Goal: Transaction & Acquisition: Purchase product/service

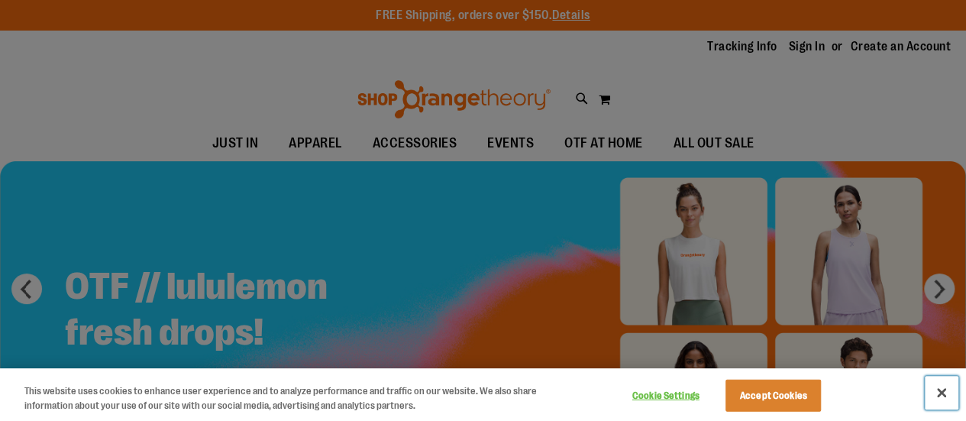
click at [933, 393] on button "Close" at bounding box center [942, 393] width 34 height 34
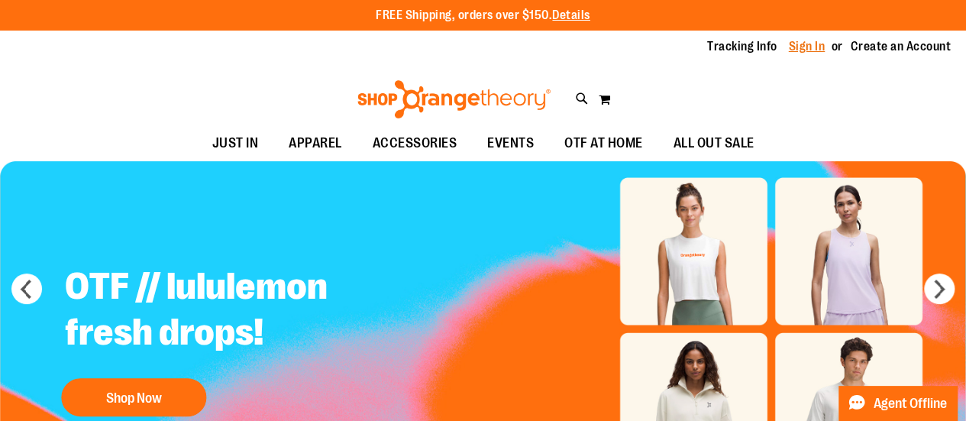
click at [803, 49] on link "Sign In" at bounding box center [807, 46] width 37 height 17
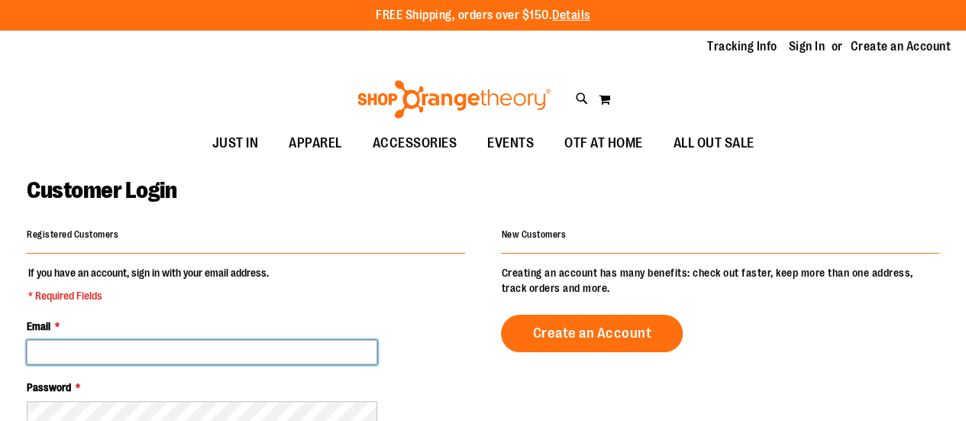
type input "**********"
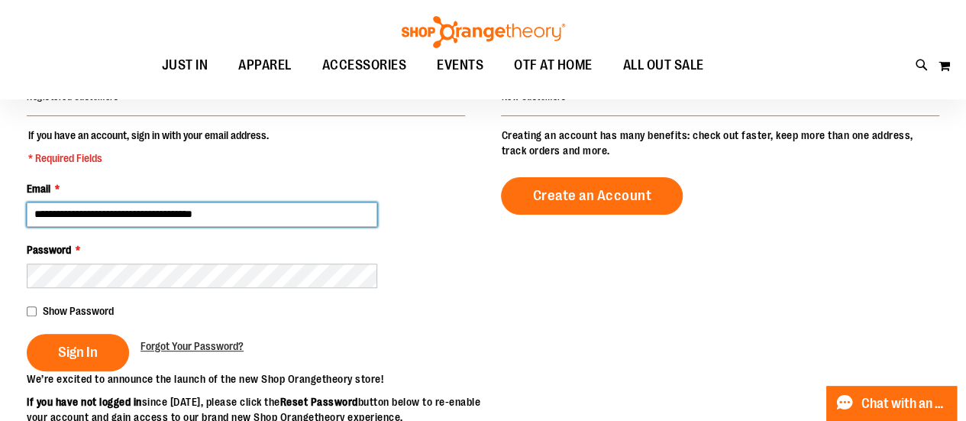
scroll to position [153, 0]
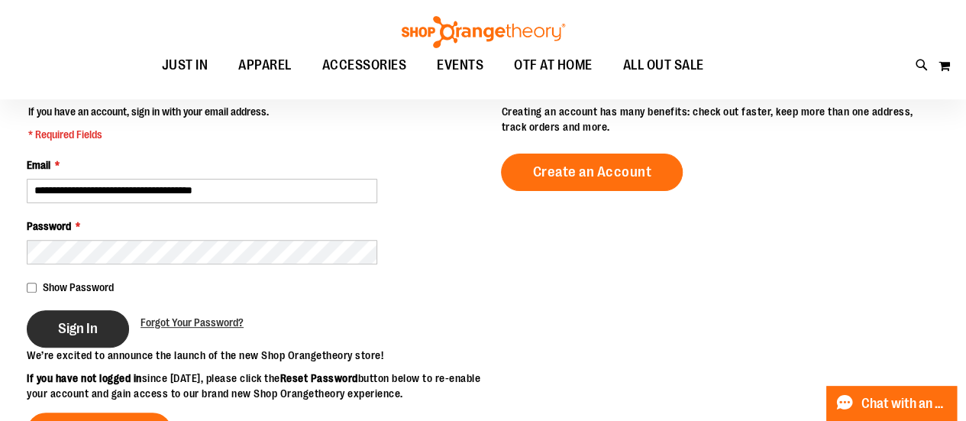
click at [66, 324] on span "Sign In" at bounding box center [78, 328] width 40 height 17
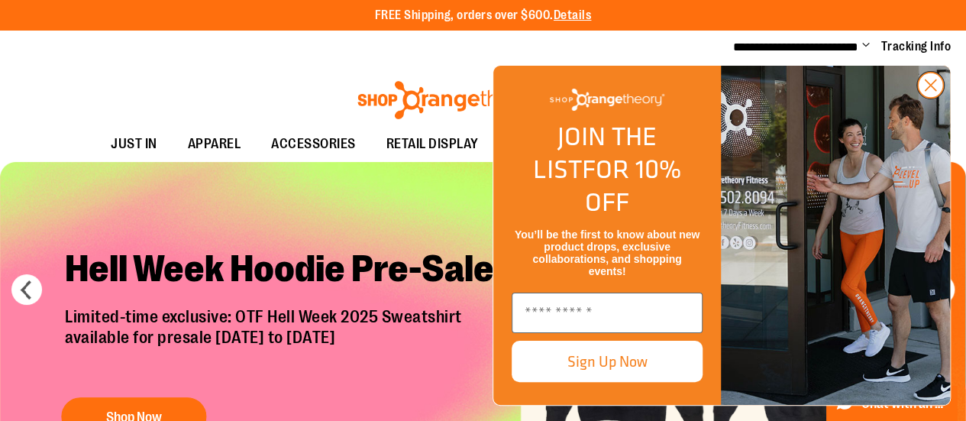
click at [928, 91] on icon "Close dialog" at bounding box center [930, 85] width 11 height 11
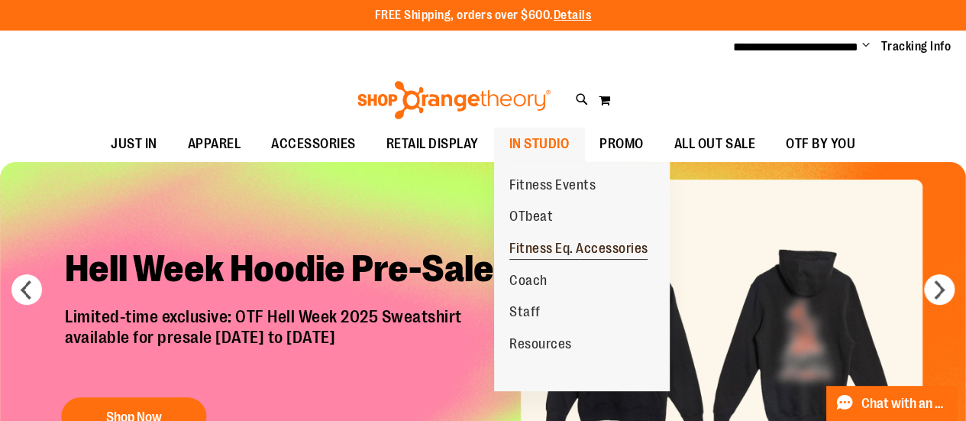
click at [567, 245] on span "Fitness Eq. Accessories" at bounding box center [578, 250] width 139 height 19
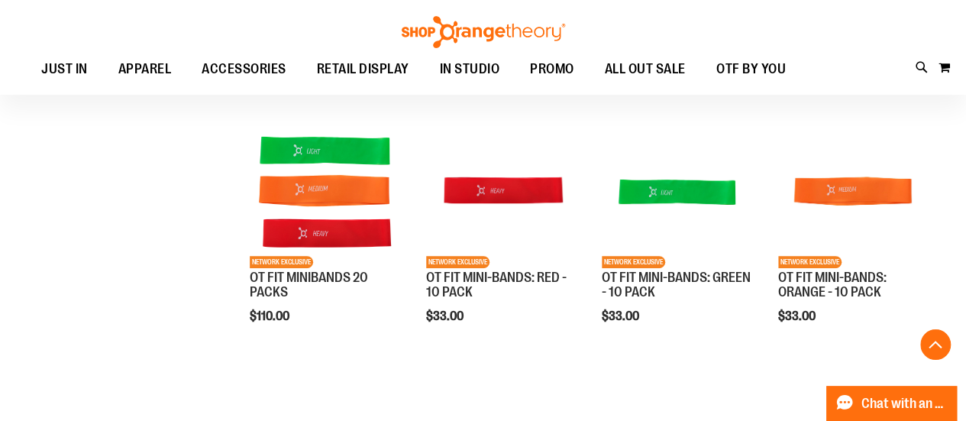
scroll to position [304, 0]
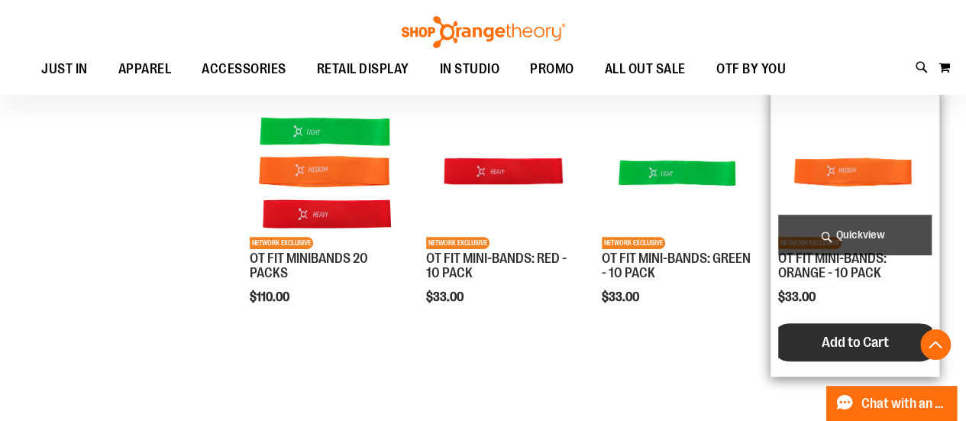
click at [832, 340] on span "Add to Cart" at bounding box center [854, 342] width 67 height 17
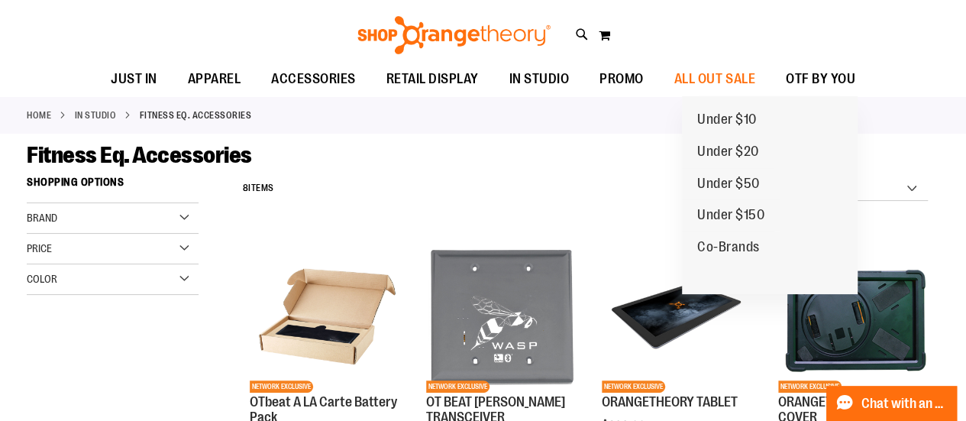
scroll to position [0, 0]
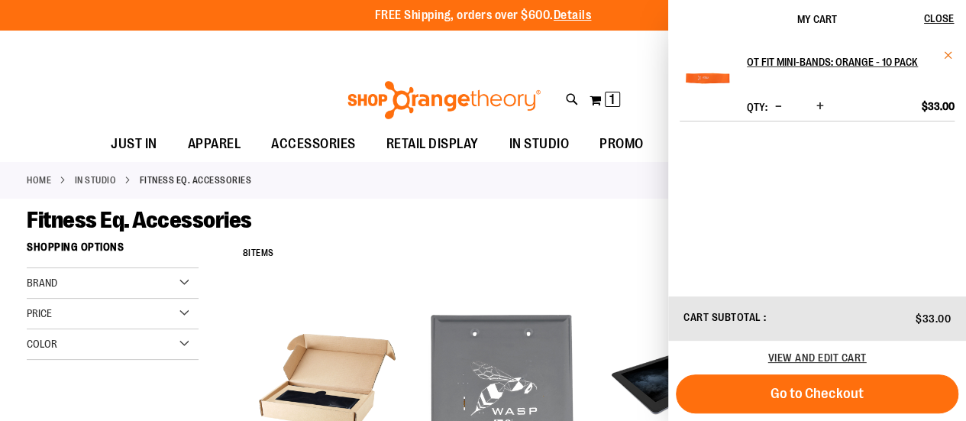
click at [944, 58] on span "Remove item" at bounding box center [948, 55] width 11 height 11
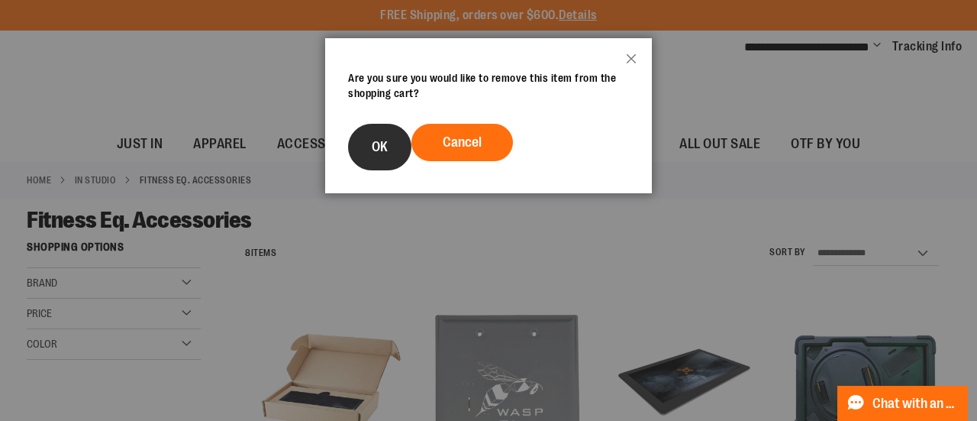
click at [361, 135] on button "OK" at bounding box center [379, 147] width 63 height 47
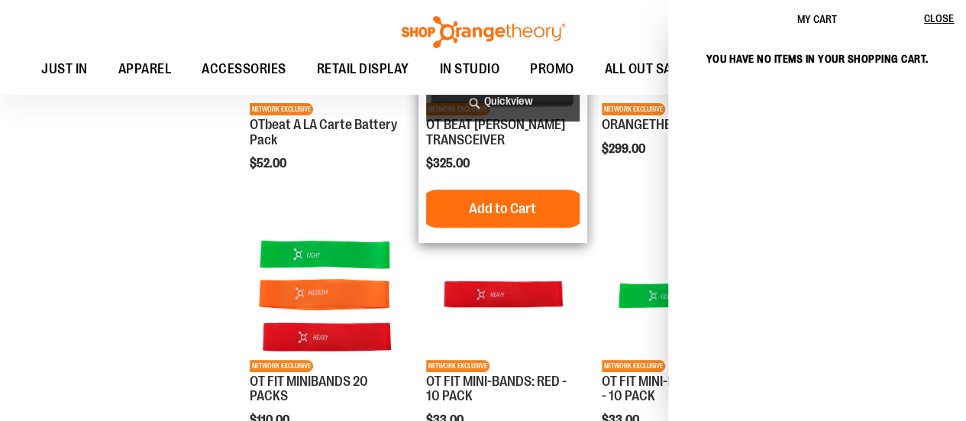
scroll to position [228, 0]
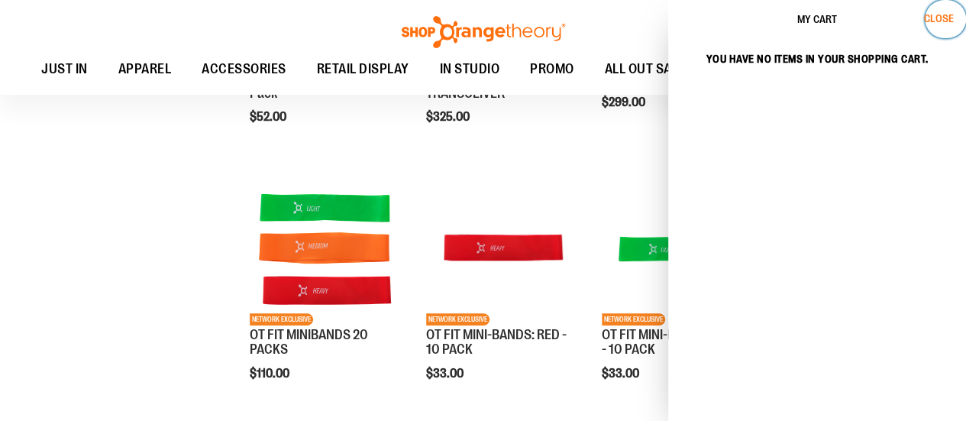
click at [947, 22] on span "Close" at bounding box center [939, 18] width 30 height 12
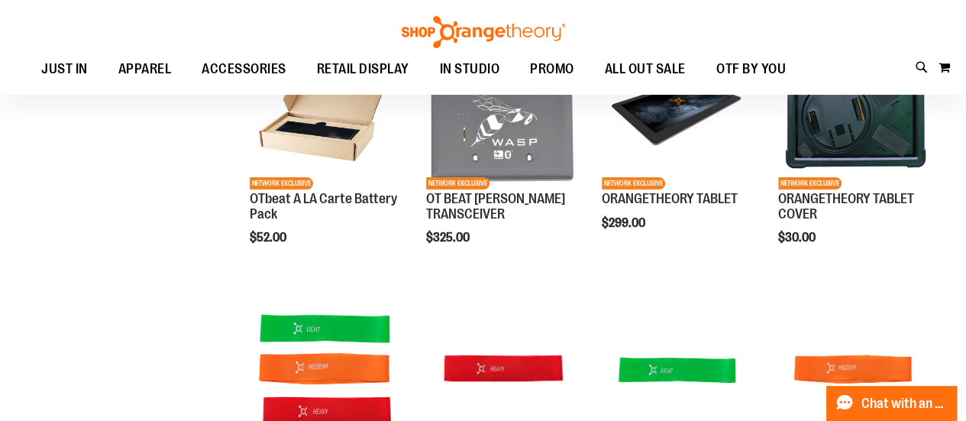
scroll to position [0, 0]
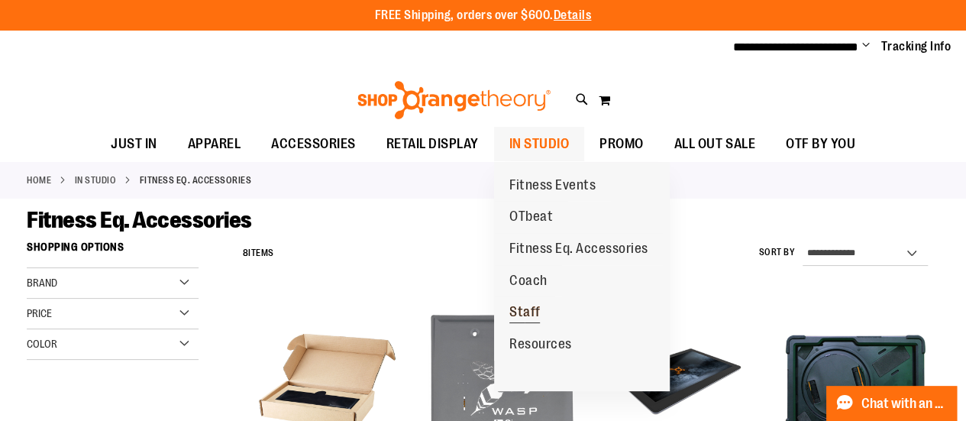
click at [522, 309] on span "Staff" at bounding box center [524, 313] width 31 height 19
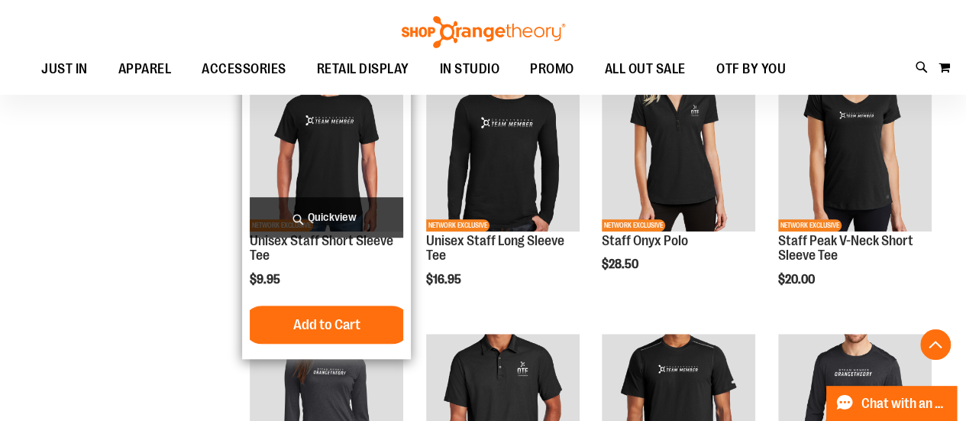
scroll to position [458, 0]
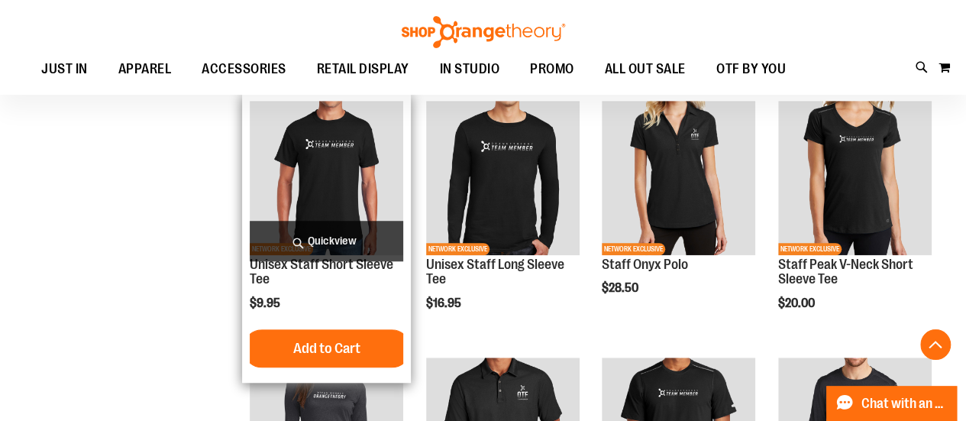
click at [318, 189] on img "product" at bounding box center [326, 177] width 153 height 153
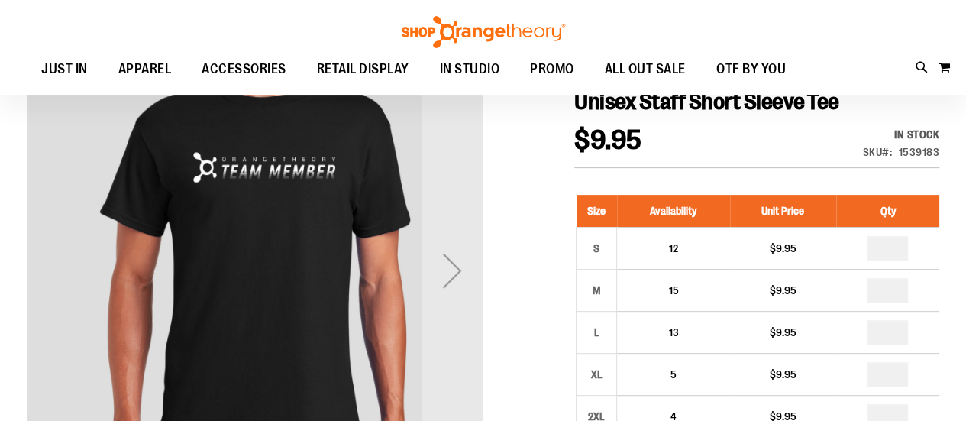
scroll to position [229, 0]
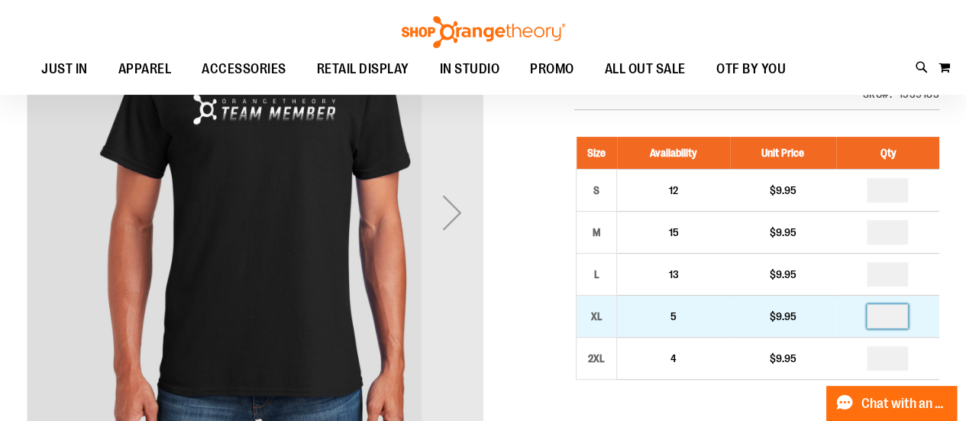
click at [898, 315] on input "number" at bounding box center [887, 316] width 41 height 24
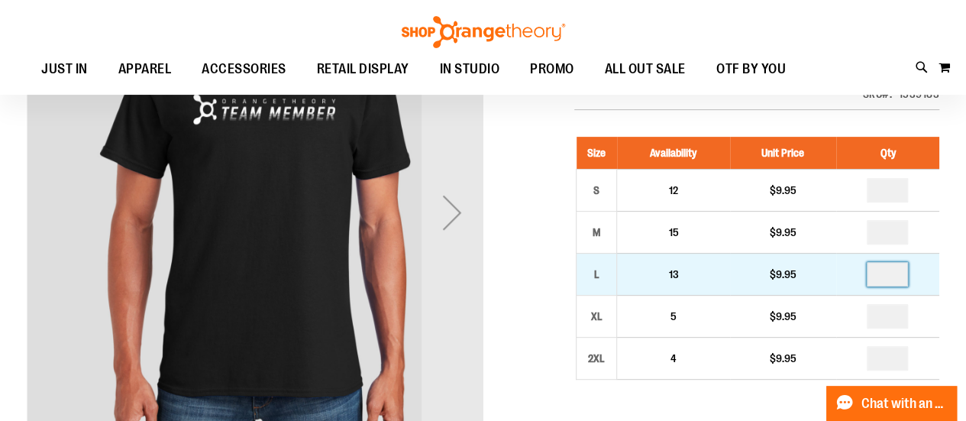
type input "*"
click at [897, 271] on input "number" at bounding box center [887, 274] width 41 height 24
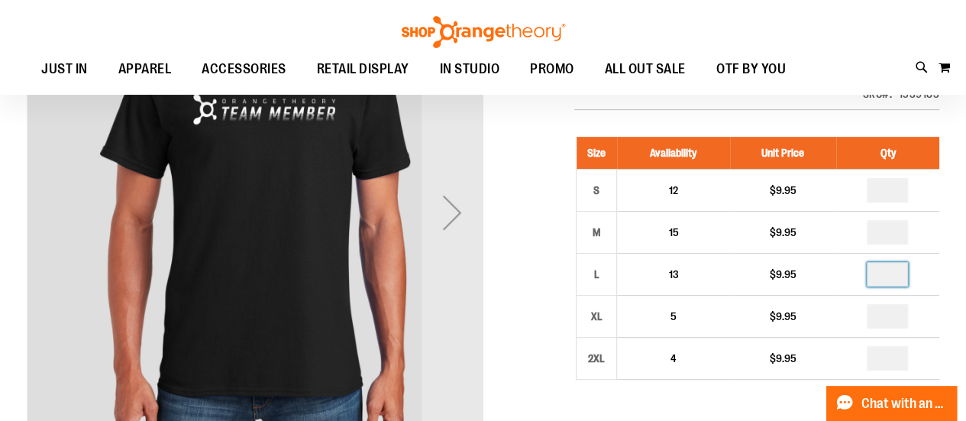
type input "*"
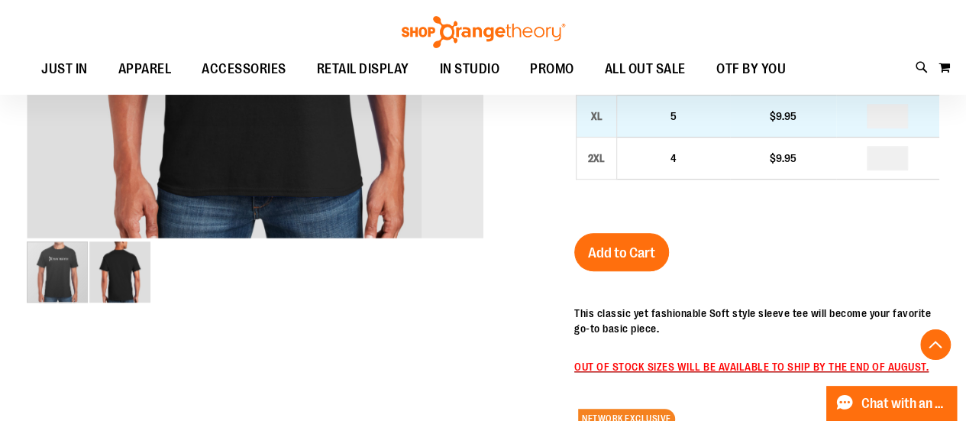
scroll to position [534, 0]
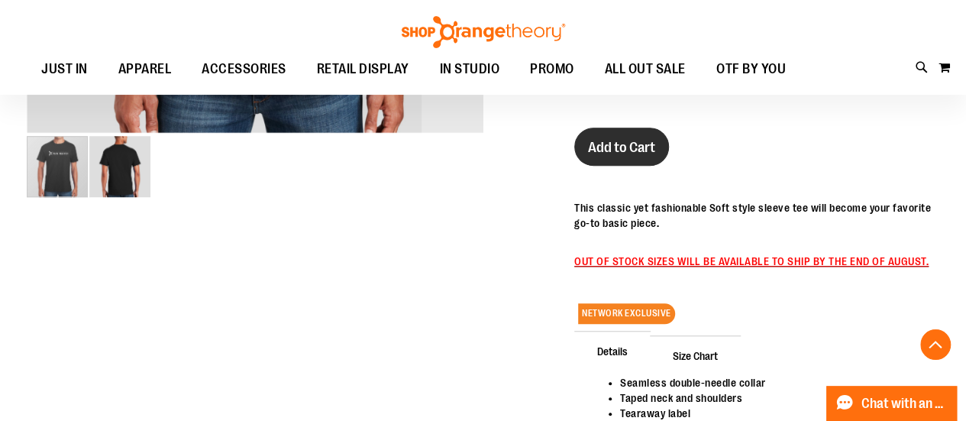
click at [633, 149] on span "Add to Cart" at bounding box center [621, 147] width 67 height 17
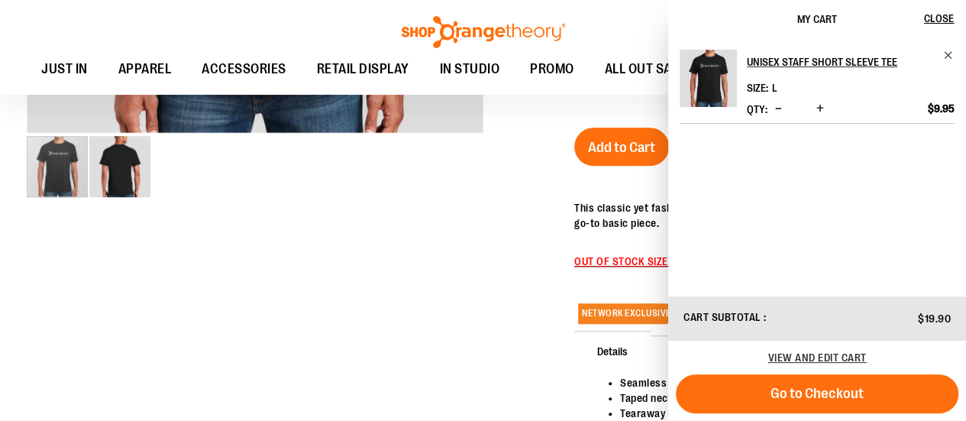
click at [363, 357] on div at bounding box center [483, 119] width 912 height 880
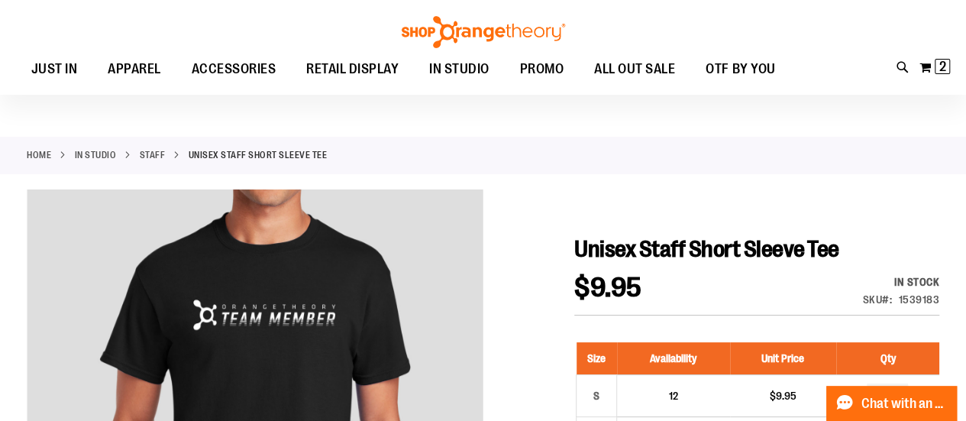
scroll to position [0, 0]
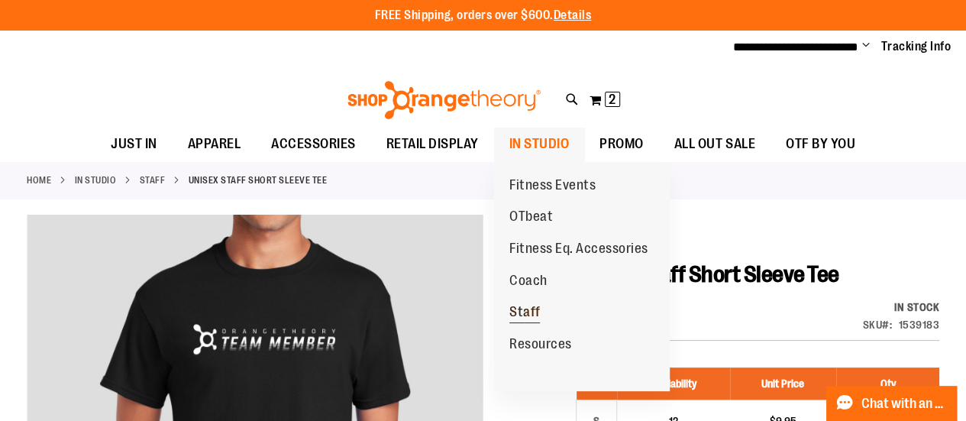
click at [531, 313] on span "Staff" at bounding box center [524, 313] width 31 height 19
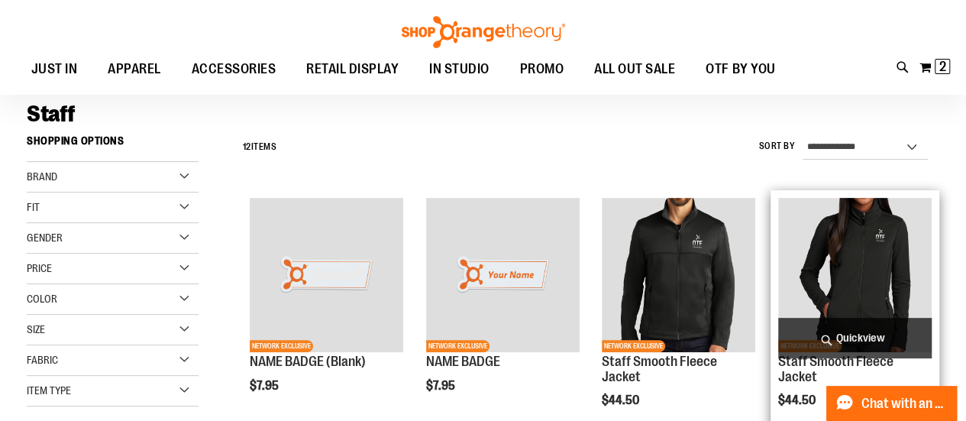
scroll to position [153, 0]
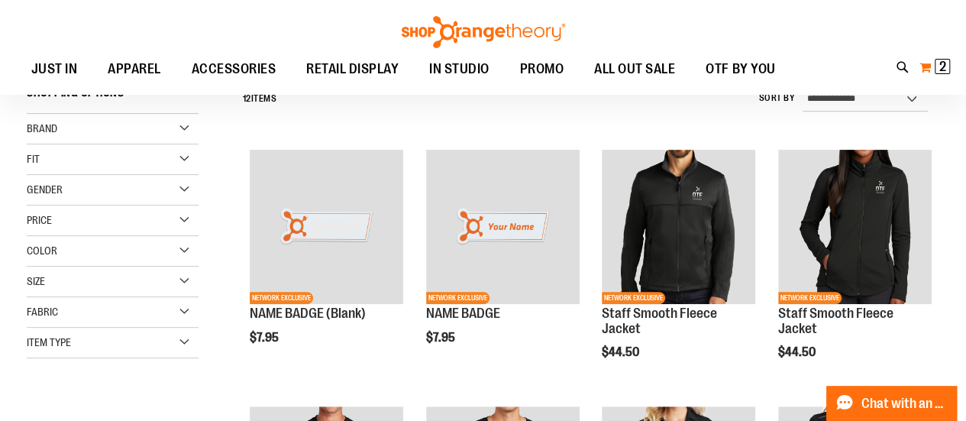
click at [941, 74] on span "2" at bounding box center [942, 66] width 7 height 15
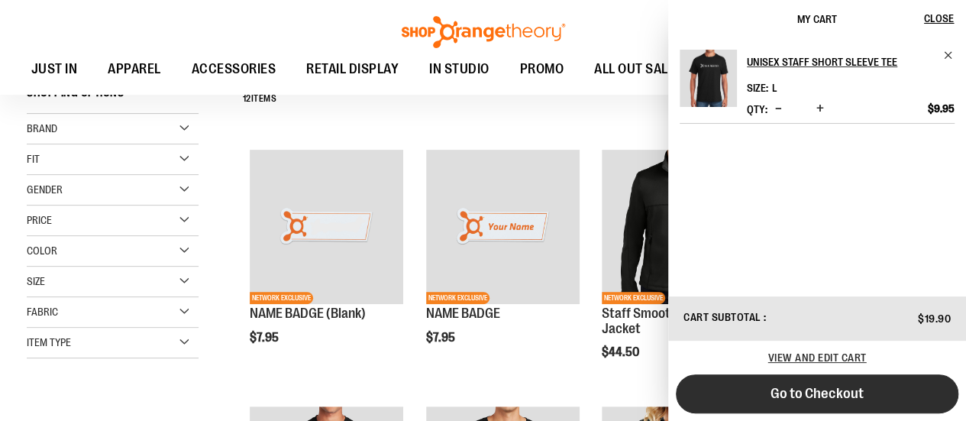
click at [845, 395] on span "Go to Checkout" at bounding box center [816, 393] width 93 height 17
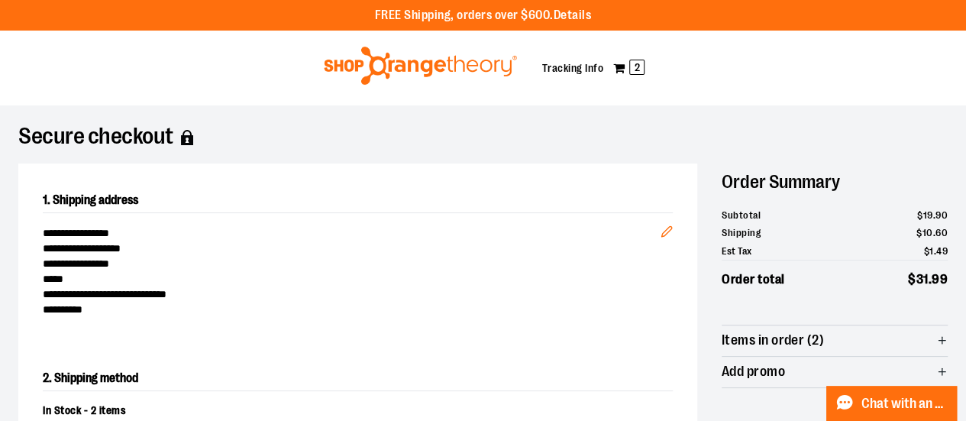
click at [878, 340] on span "Items in order (2)" at bounding box center [835, 340] width 226 height 31
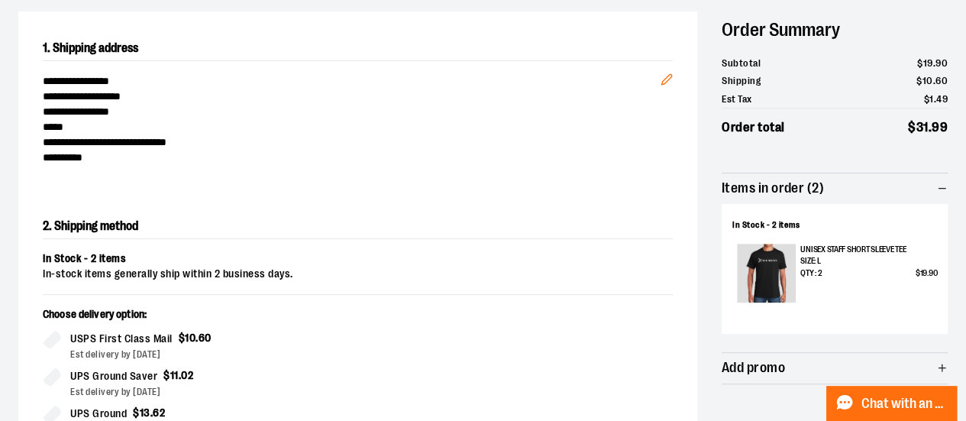
scroll to position [153, 0]
click at [890, 189] on span "Items in order (2)" at bounding box center [835, 188] width 226 height 31
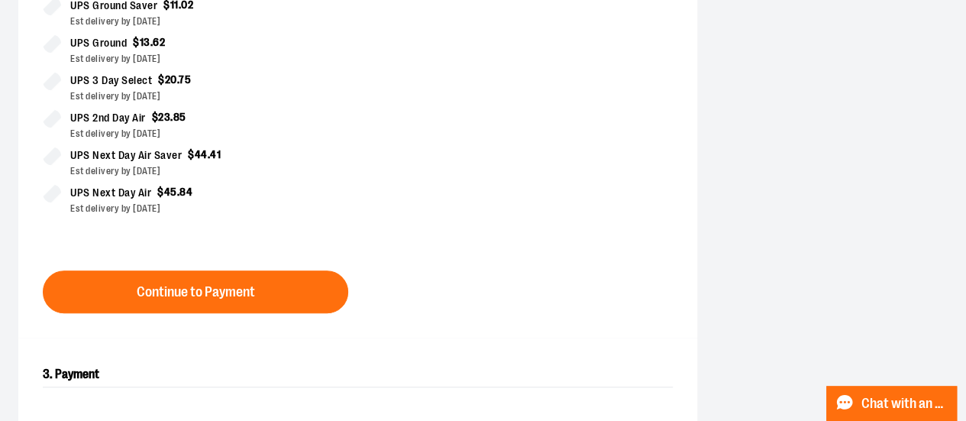
scroll to position [534, 0]
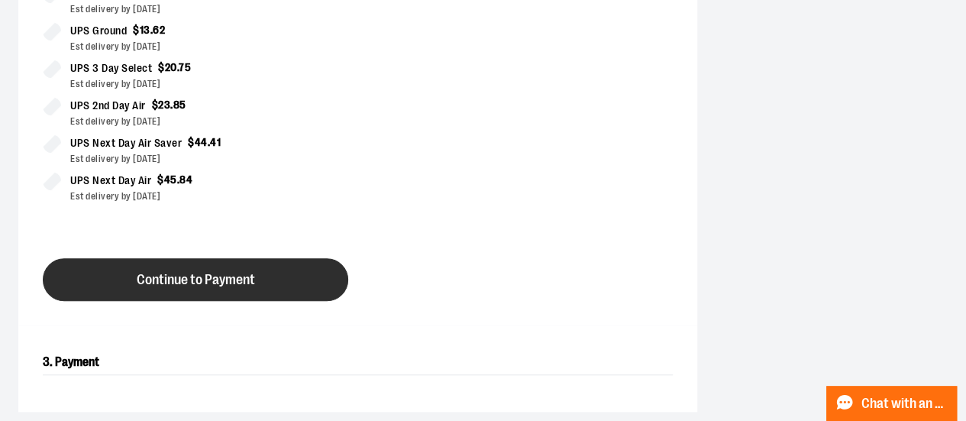
click at [284, 270] on button "Continue to Payment" at bounding box center [195, 279] width 305 height 43
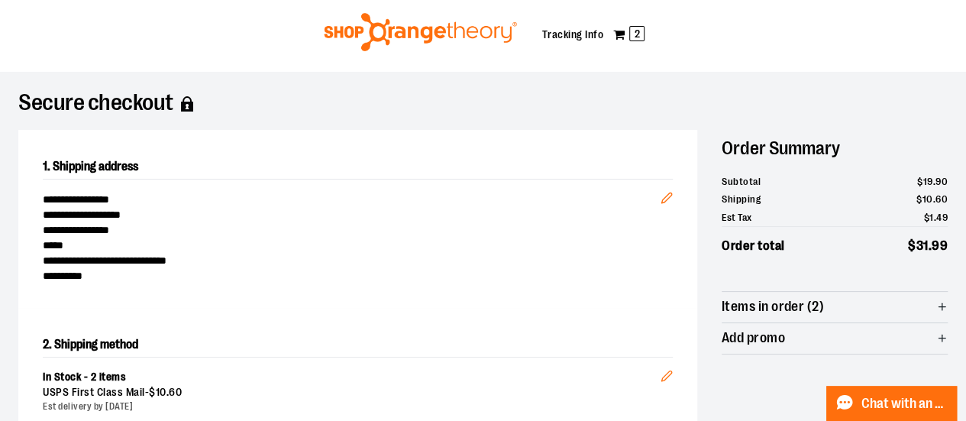
scroll to position [0, 0]
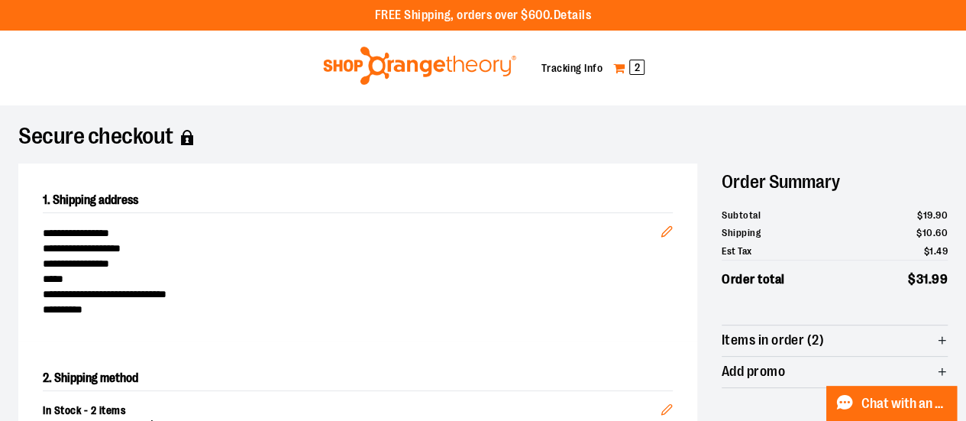
click at [639, 63] on span "2" at bounding box center [636, 67] width 15 height 15
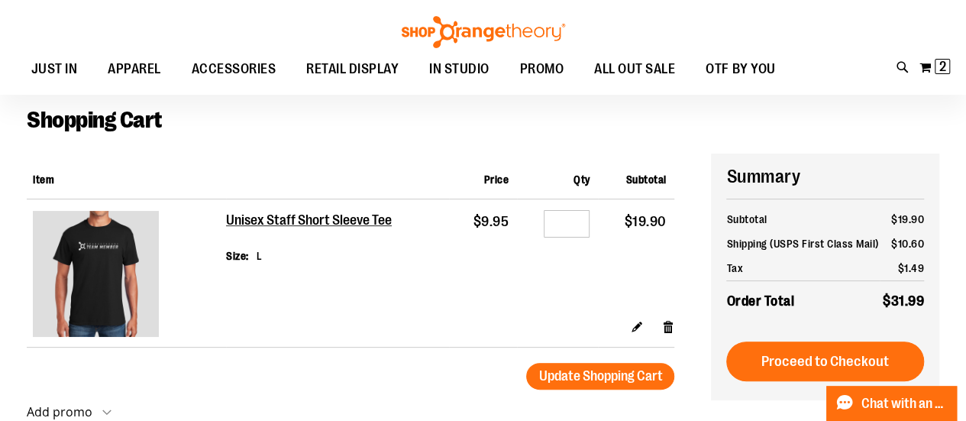
scroll to position [76, 0]
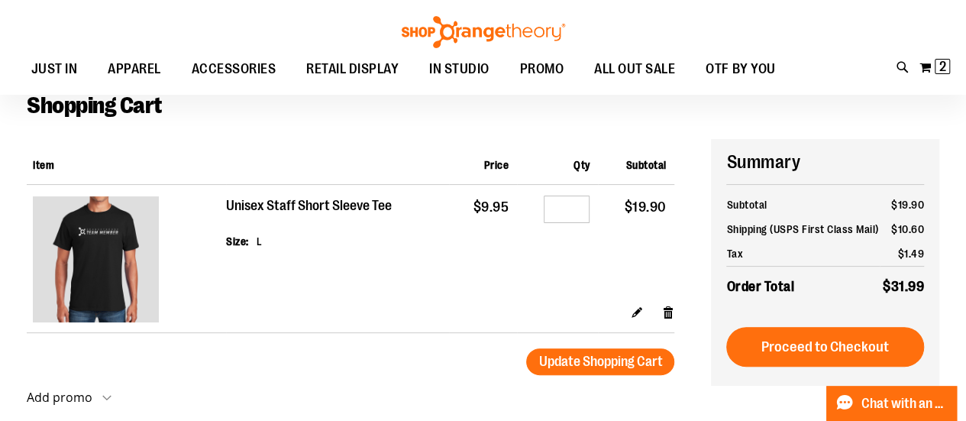
click at [327, 211] on h2 "Unisex Staff Short Sleeve Tee" at bounding box center [309, 206] width 167 height 17
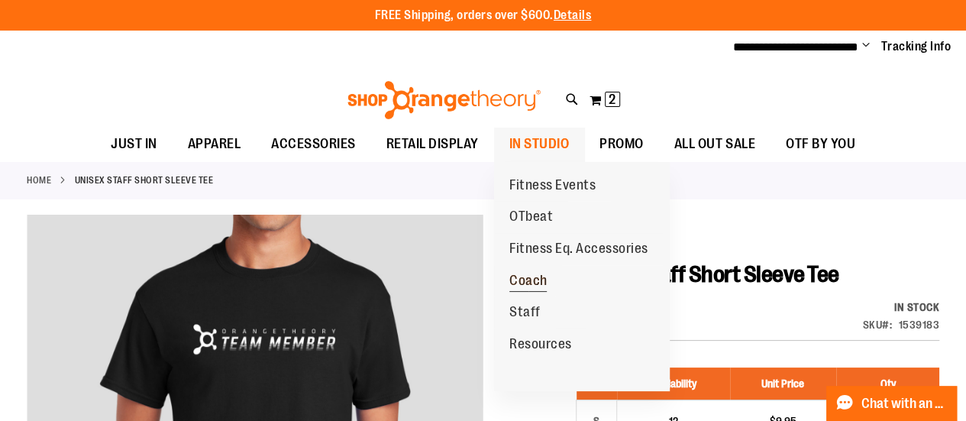
click at [533, 288] on span "Coach" at bounding box center [528, 282] width 38 height 19
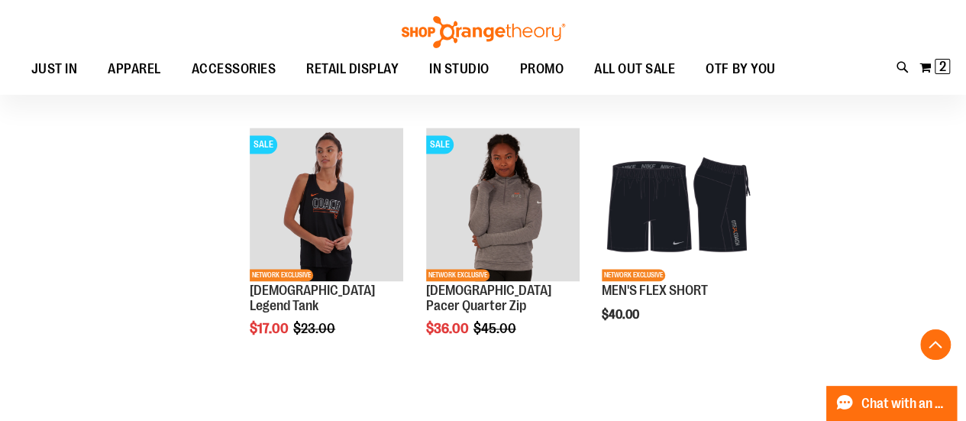
scroll to position [991, 0]
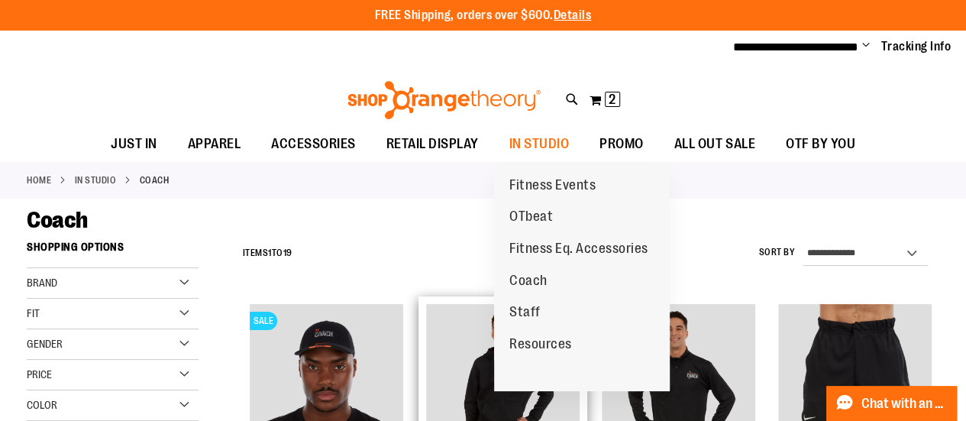
click at [515, 311] on span "Staff" at bounding box center [524, 313] width 31 height 19
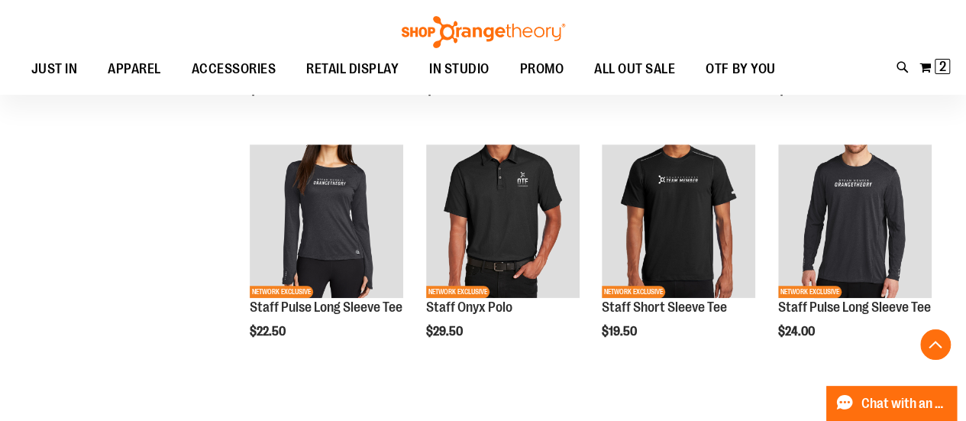
scroll to position [532, 0]
